Goal: Information Seeking & Learning: Learn about a topic

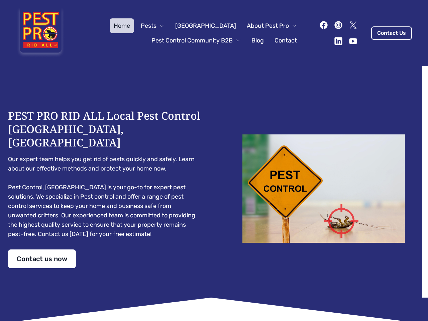
click at [214, 161] on div "PEST PRO RID ALL Local Pest Control [GEOGRAPHIC_DATA], [GEOGRAPHIC_DATA] Our ex…" at bounding box center [214, 188] width 412 height 159
click at [157, 26] on span "Pests" at bounding box center [149, 25] width 16 height 9
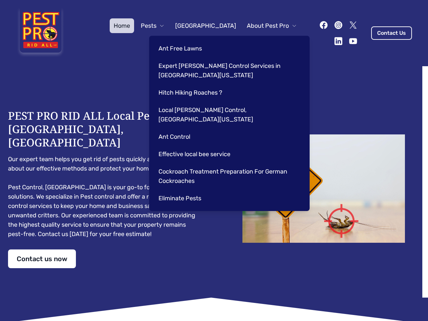
click at [265, 26] on span "About Pest Pro" at bounding box center [268, 25] width 42 height 9
click at [189, 40] on div "Ant Free Lawns Expert [PERSON_NAME] Control Services in [GEOGRAPHIC_DATA] [US_S…" at bounding box center [229, 123] width 161 height 175
